Goal: Task Accomplishment & Management: Use online tool/utility

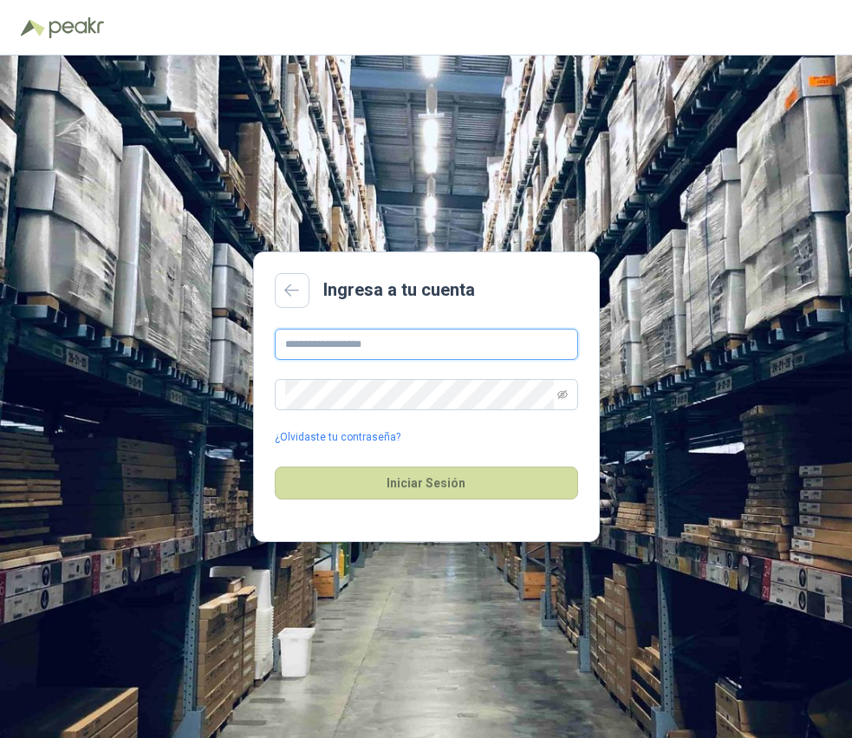
click at [340, 339] on input "text" at bounding box center [426, 344] width 303 height 31
type input "**********"
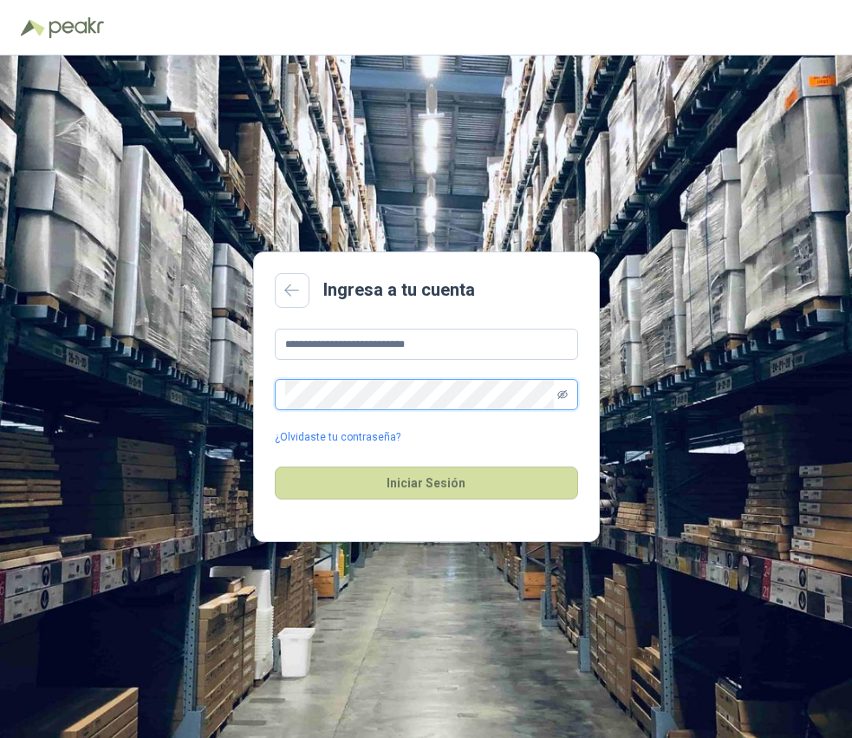
click at [565, 394] on icon "eye-invisible" at bounding box center [562, 394] width 10 height 10
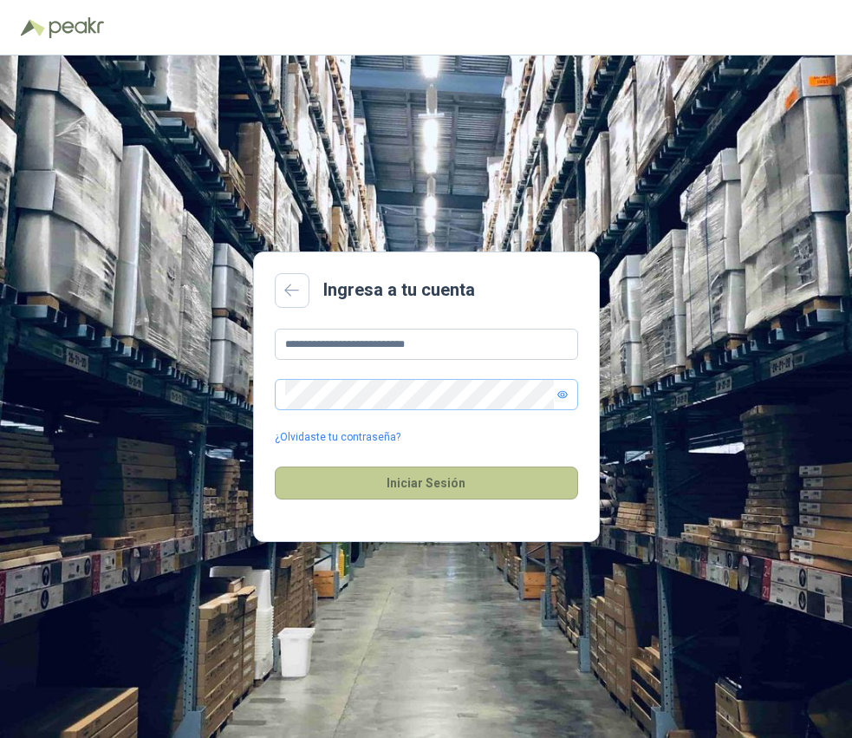
click at [446, 484] on button "Iniciar Sesión" at bounding box center [426, 482] width 303 height 33
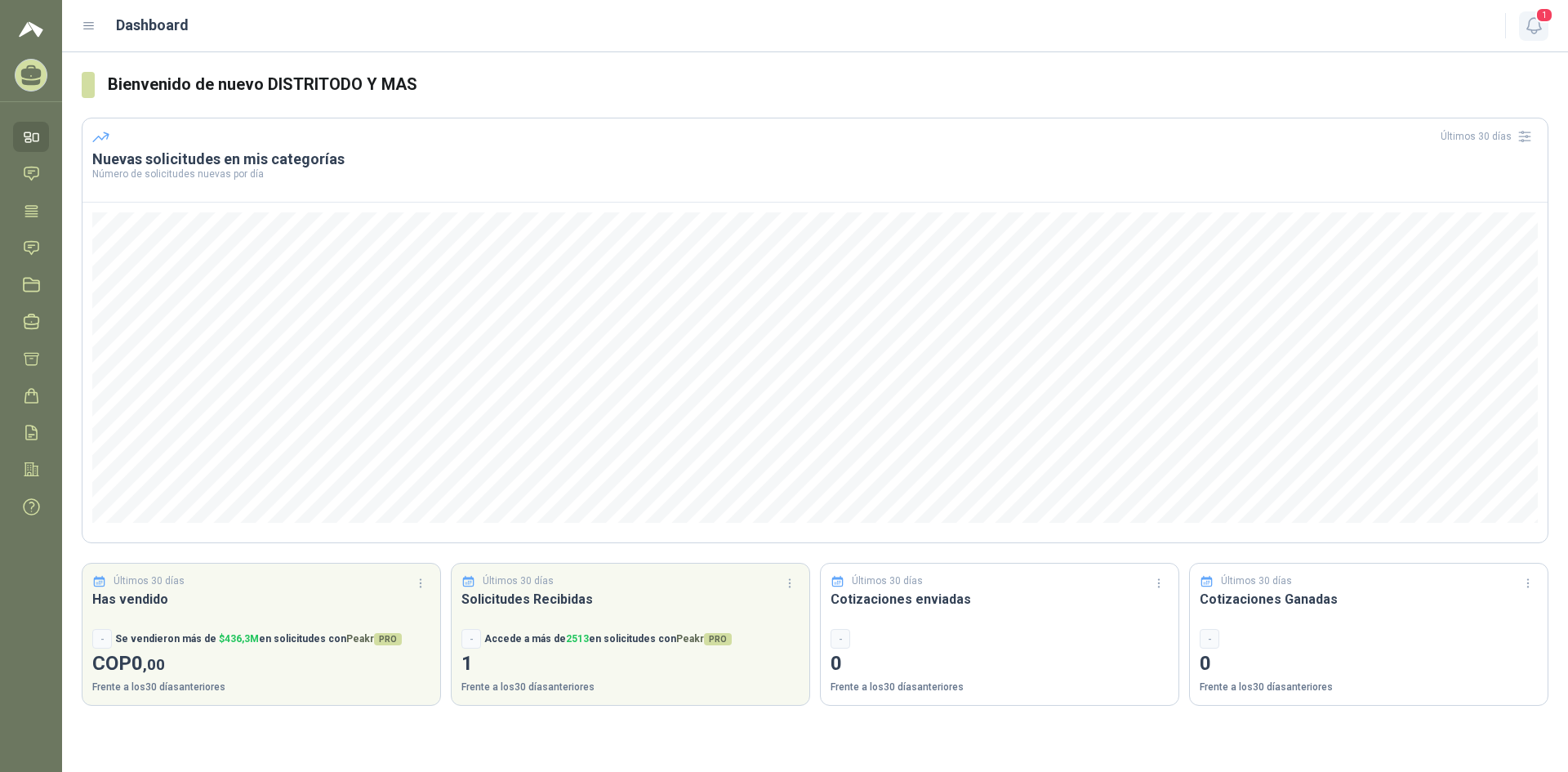
click at [802, 25] on icon "button" at bounding box center [1533, 25] width 14 height 15
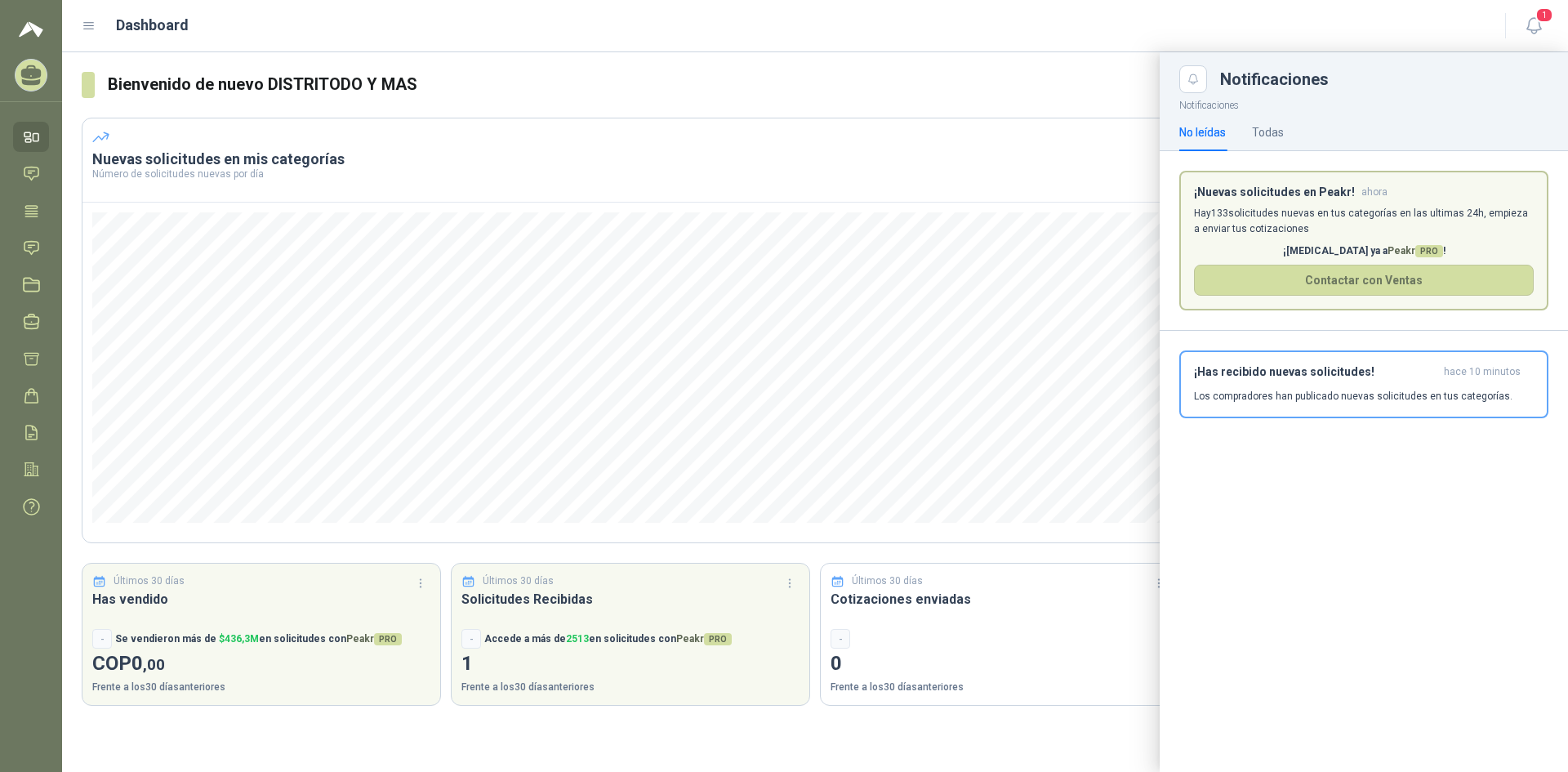
click at [28, 141] on icon at bounding box center [31, 137] width 17 height 17
click at [87, 25] on icon at bounding box center [90, 26] width 15 height 15
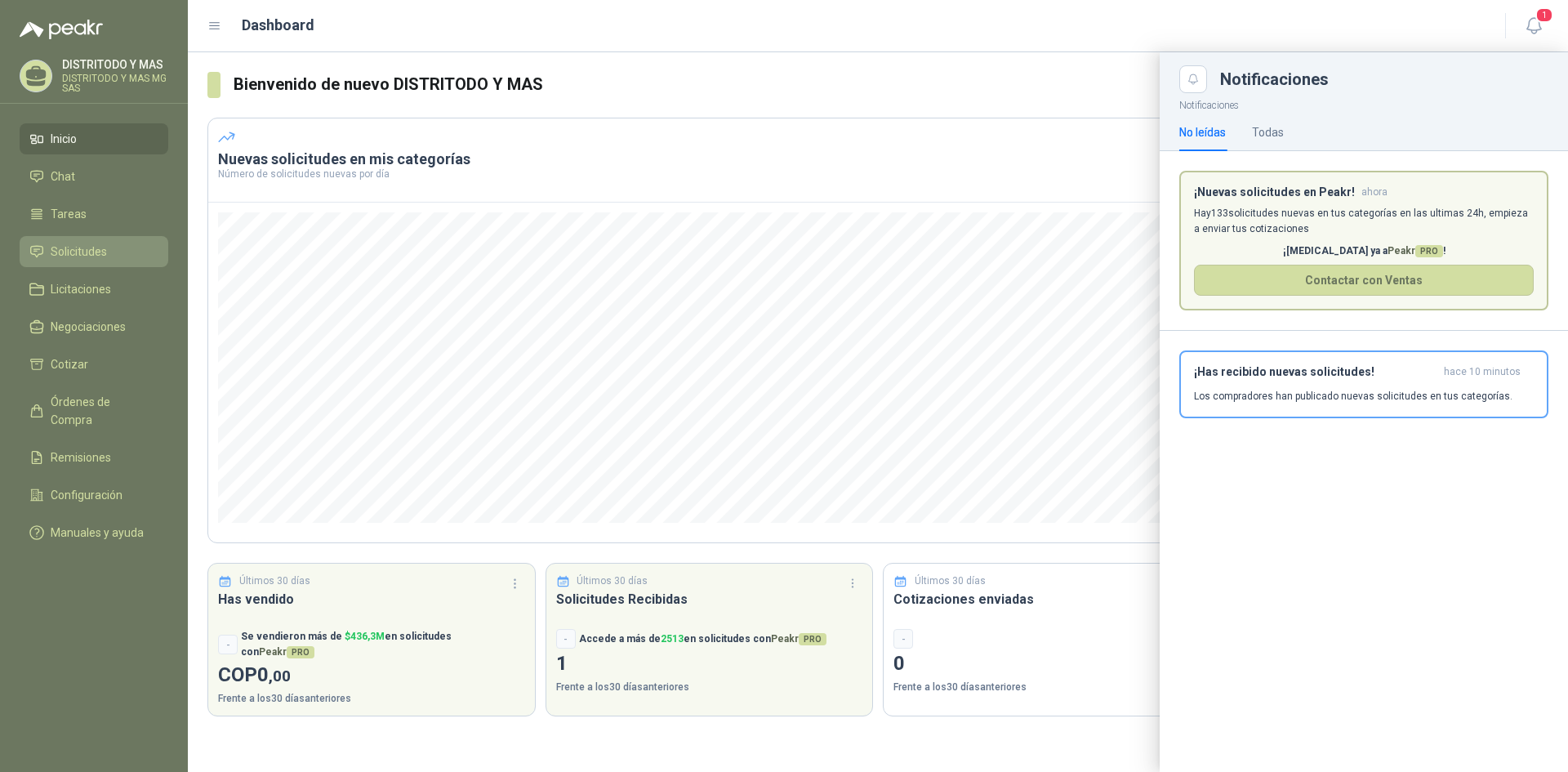
click at [89, 260] on span "Solicitudes" at bounding box center [79, 251] width 57 height 18
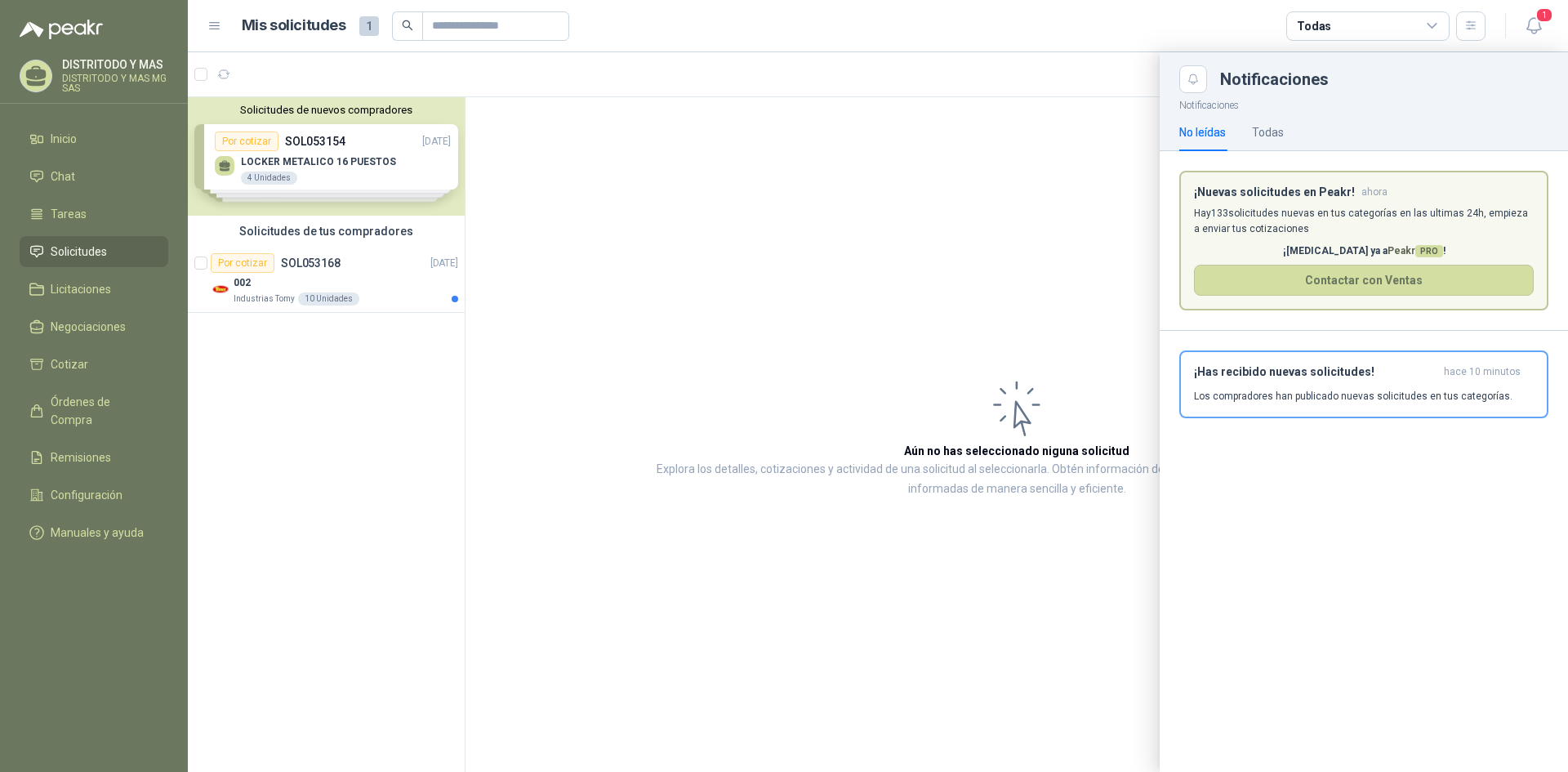
click at [325, 149] on div at bounding box center [877, 412] width 1380 height 720
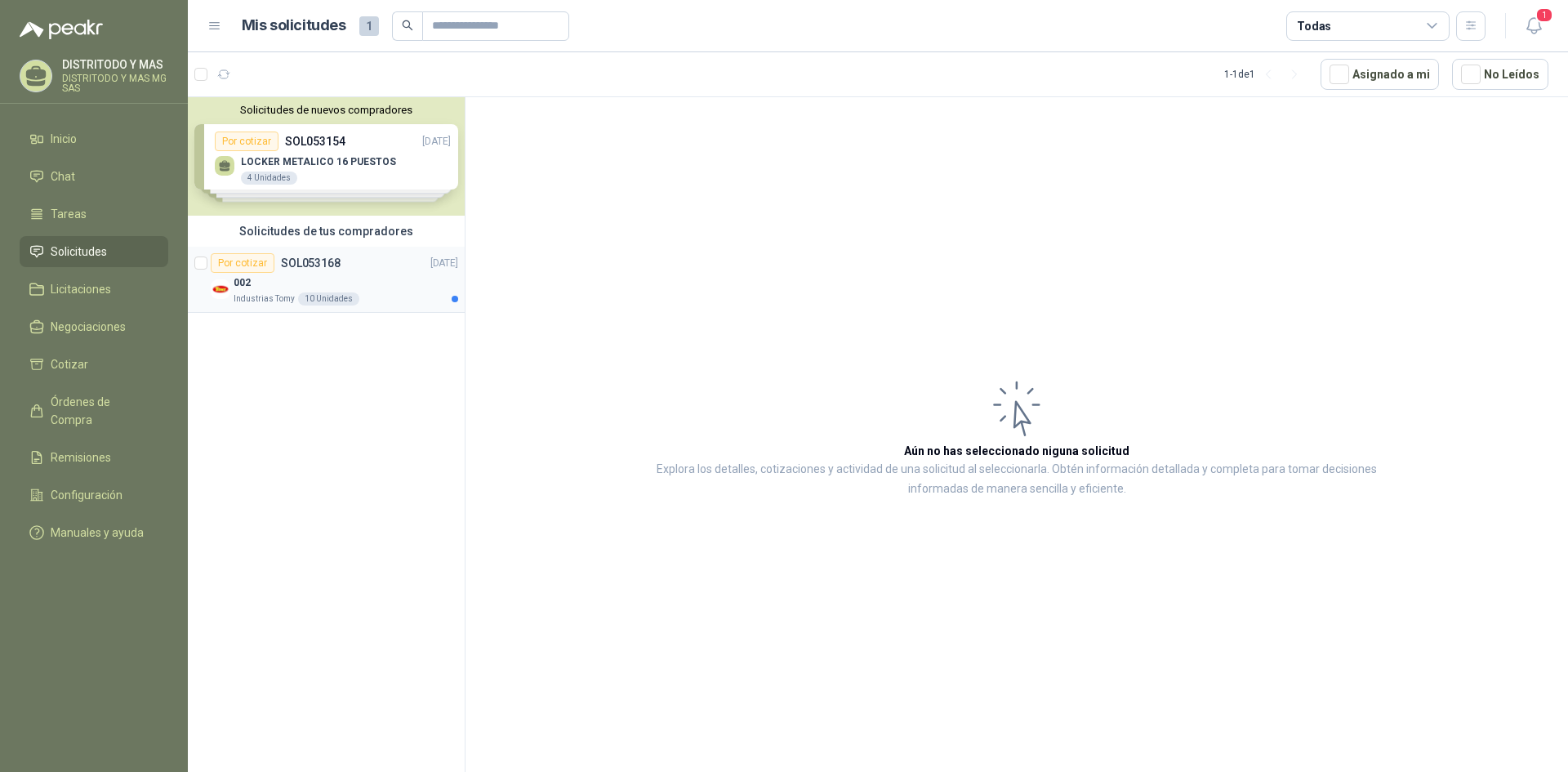
click at [263, 271] on div "Por cotizar" at bounding box center [243, 263] width 64 height 20
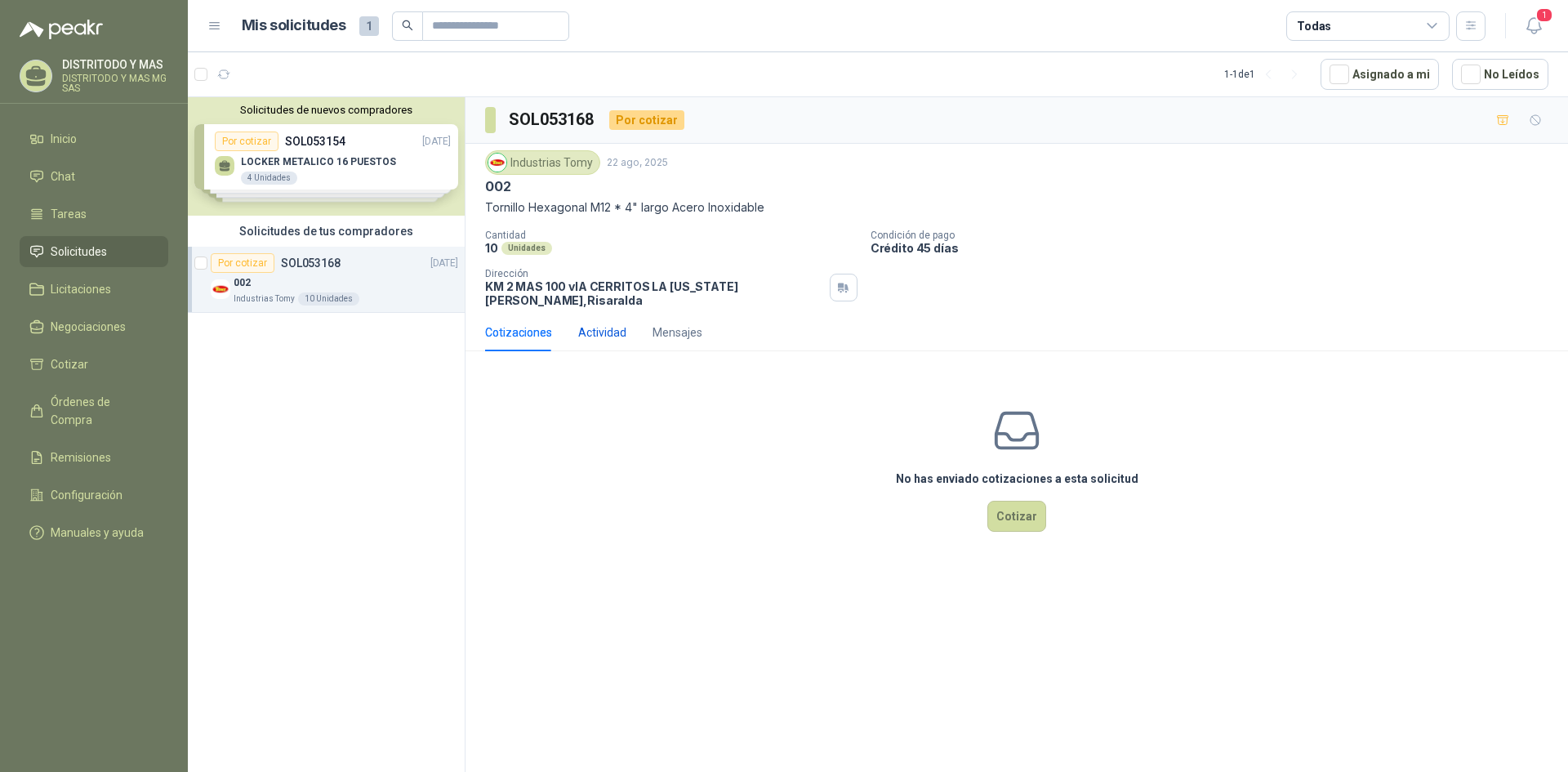
click at [590, 323] on div "Actividad" at bounding box center [602, 332] width 48 height 18
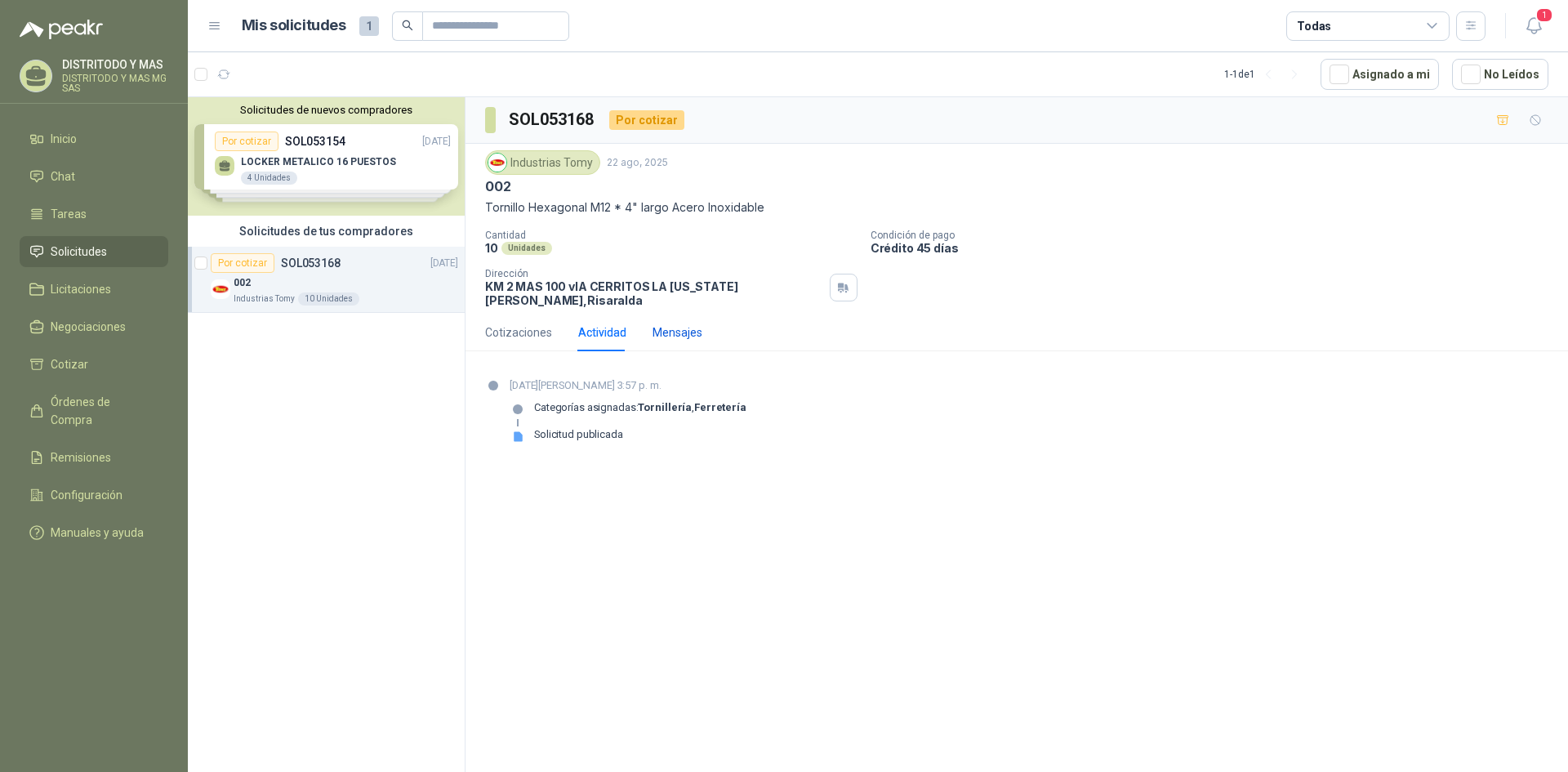
click at [673, 323] on div "Mensajes" at bounding box center [678, 332] width 50 height 18
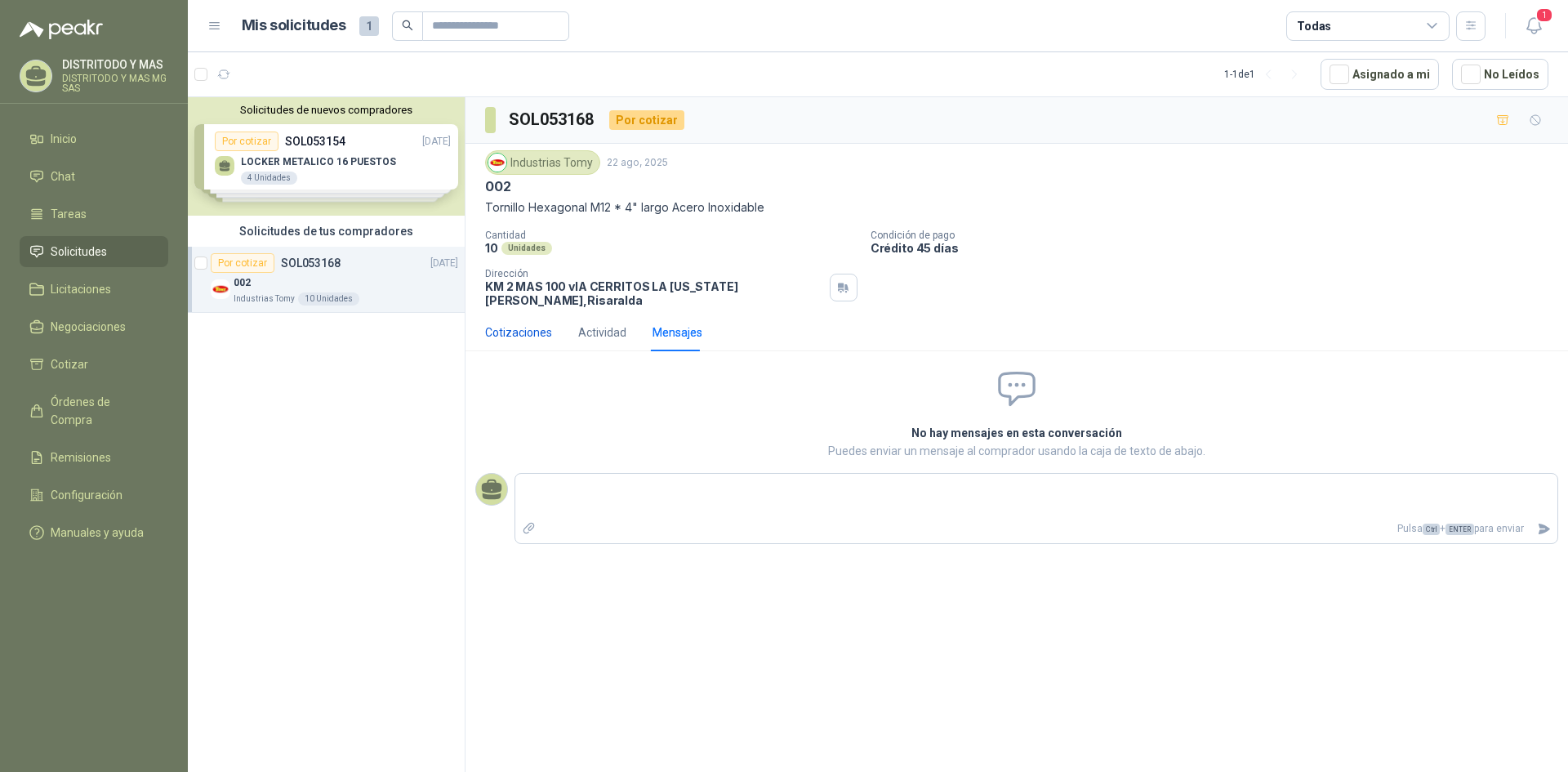
click at [535, 323] on div "Cotizaciones" at bounding box center [518, 332] width 67 height 18
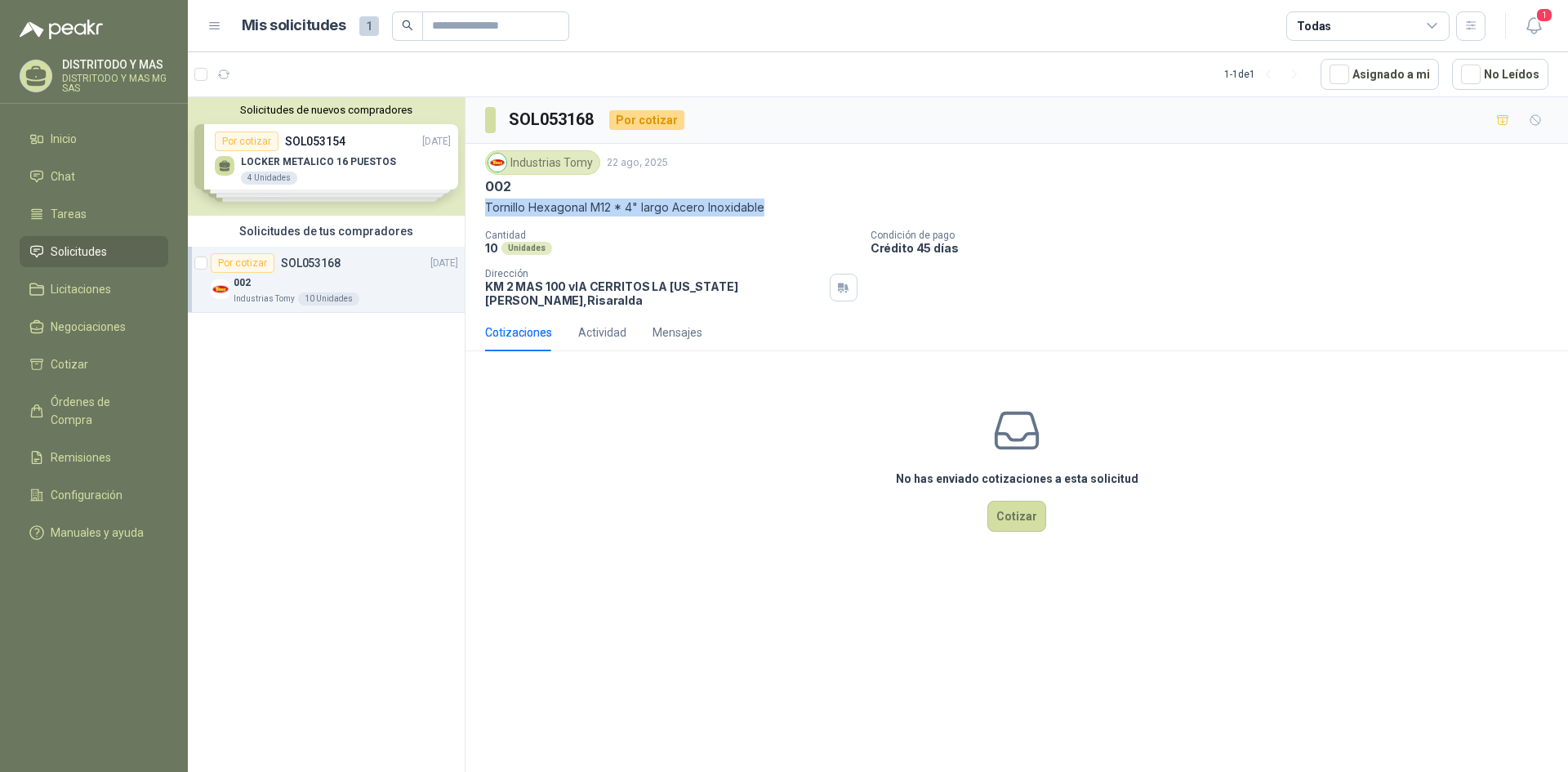
drag, startPoint x: 484, startPoint y: 205, endPoint x: 773, endPoint y: 217, distance: 289.2
click at [773, 217] on div "Industrias Tomy [DATE] 002 Tornillo Hexagonal M12 * 4" largo Acero Inoxidable C…" at bounding box center [1017, 229] width 1102 height 170
copy p "Tornillo Hexagonal M12 * 4" largo Acero Inoxidable"
